Goal: Transaction & Acquisition: Download file/media

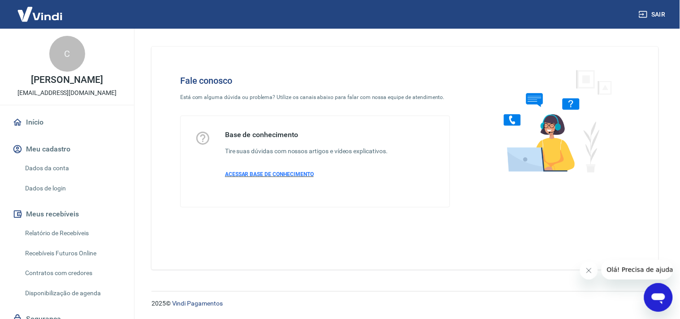
click at [263, 174] on span "ACESSAR BASE DE CONHECIMENTO" at bounding box center [269, 174] width 89 height 6
click at [652, 287] on div "Abrir janela de mensagens" at bounding box center [658, 297] width 27 height 27
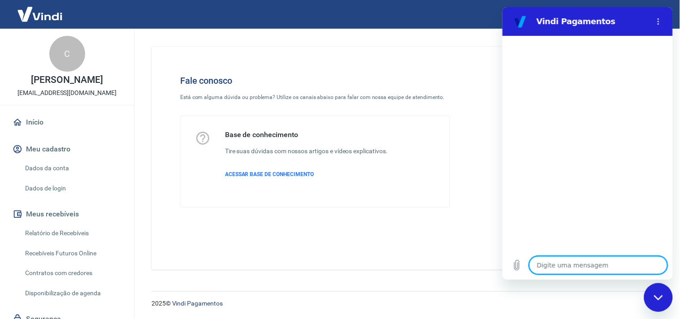
type textarea "O"
type textarea "x"
type textarea "Ol"
type textarea "x"
type textarea "Olá"
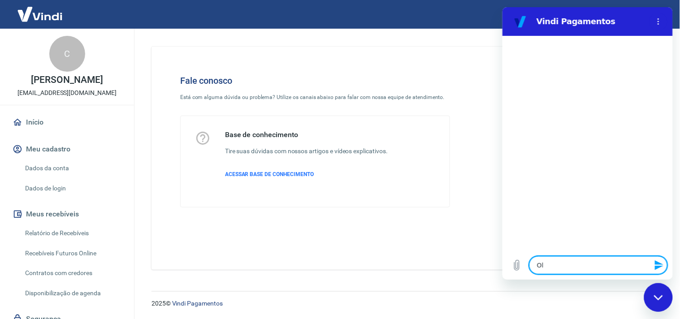
type textarea "x"
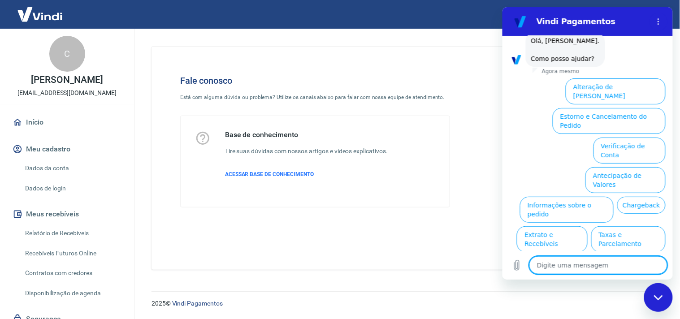
scroll to position [63, 0]
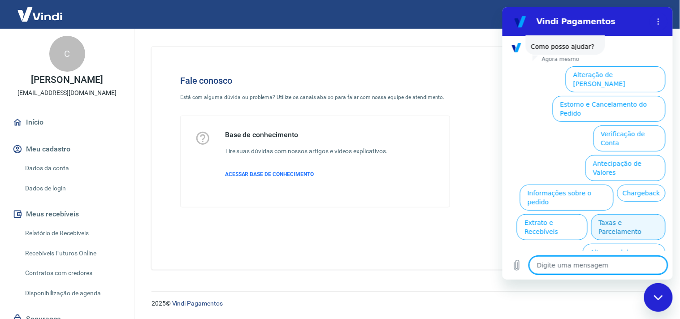
click at [638, 214] on button "Taxas e Parcelamento" at bounding box center [628, 227] width 74 height 26
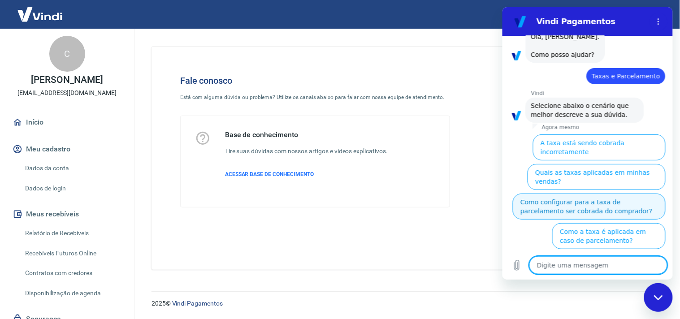
scroll to position [58, 0]
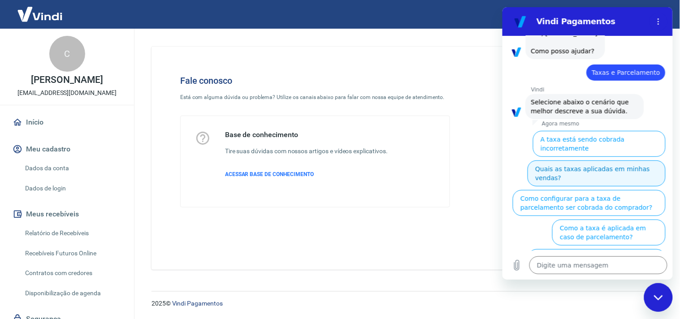
click at [620, 160] on button "Quais as taxas aplicadas em minhas vendas?" at bounding box center [596, 173] width 138 height 26
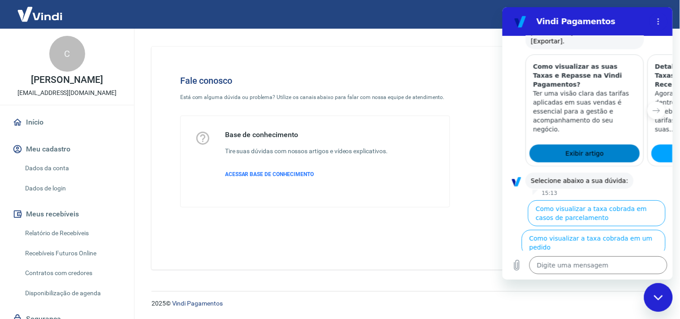
scroll to position [495, 0]
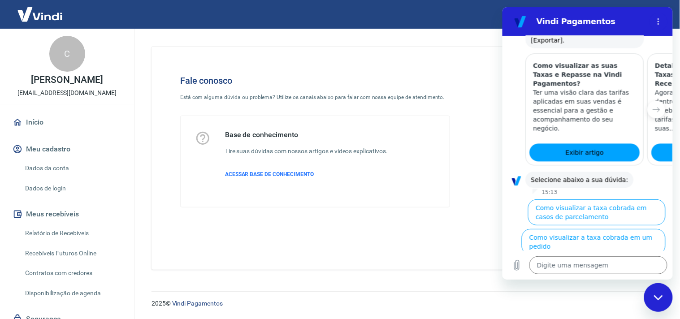
drag, startPoint x: 664, startPoint y: 308, endPoint x: 660, endPoint y: 304, distance: 5.4
click at [660, 304] on div "Fechar janela de mensagens" at bounding box center [658, 297] width 27 height 27
type textarea "x"
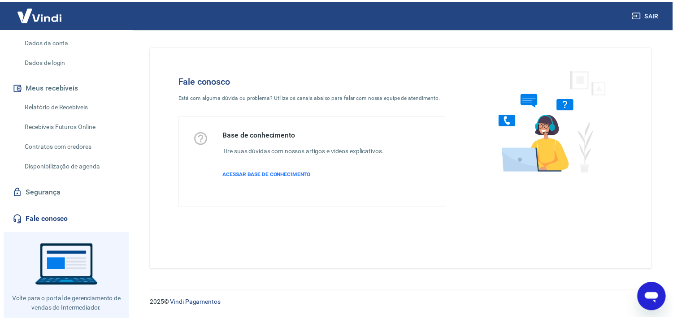
scroll to position [149, 0]
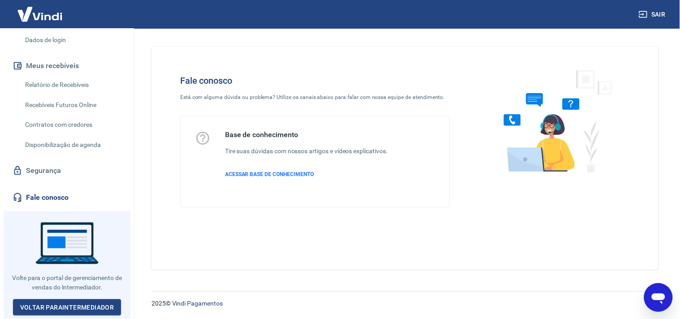
click at [64, 94] on link "Relatório de Recebíveis" at bounding box center [73, 85] width 102 height 18
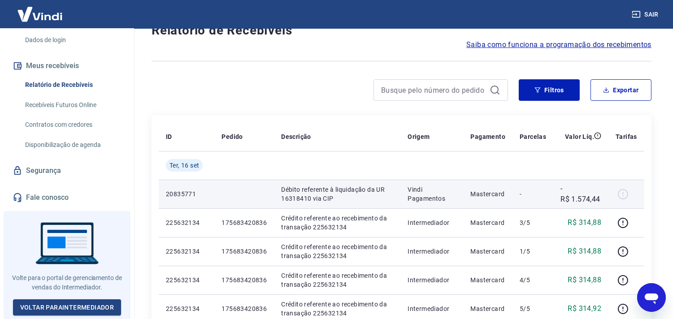
scroll to position [50, 0]
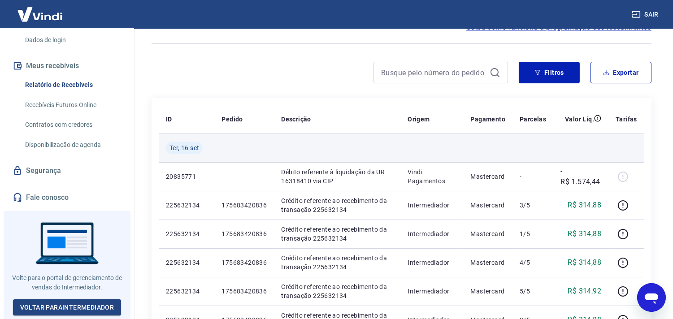
click at [175, 146] on span "Ter, 16 set" at bounding box center [184, 147] width 30 height 9
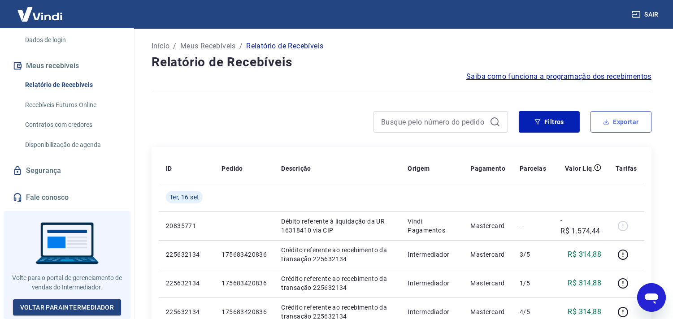
scroll to position [0, 0]
click at [625, 117] on button "Exportar" at bounding box center [620, 123] width 61 height 22
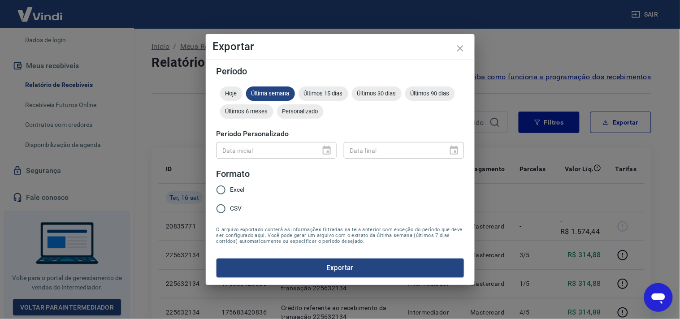
click at [221, 188] on input "Excel" at bounding box center [221, 190] width 19 height 19
radio input "true"
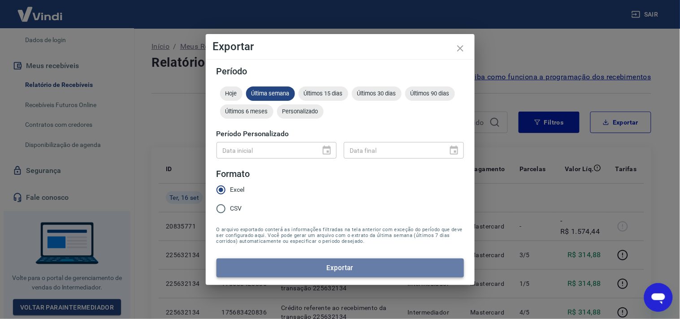
click at [259, 261] on button "Exportar" at bounding box center [340, 268] width 247 height 19
